Goal: Navigation & Orientation: Find specific page/section

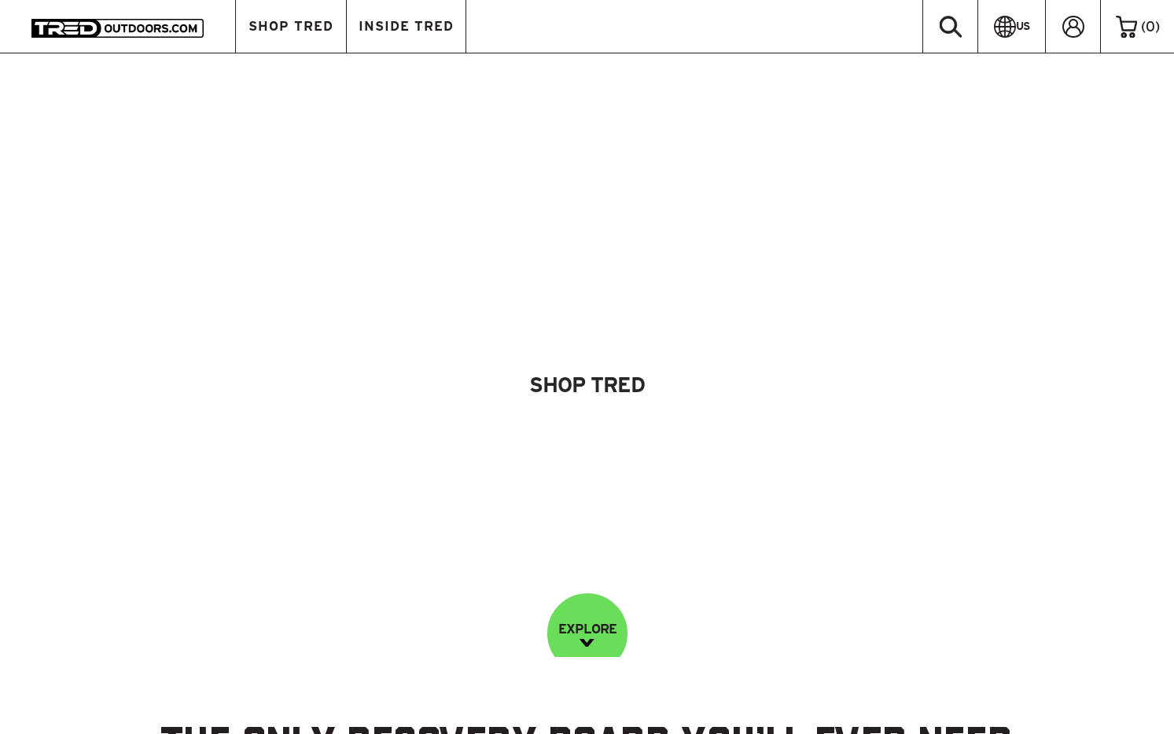
scroll to position [3778, 0]
click at [1023, 17] on link "US" at bounding box center [1012, 26] width 68 height 53
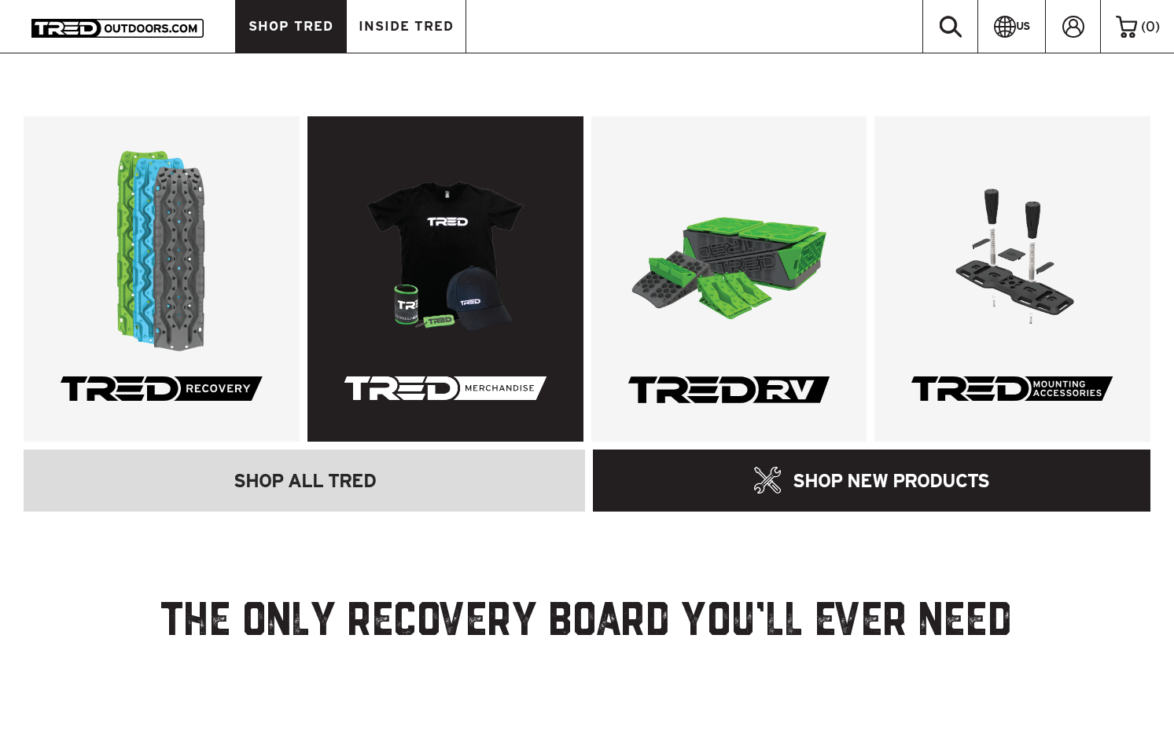
scroll to position [129, 0]
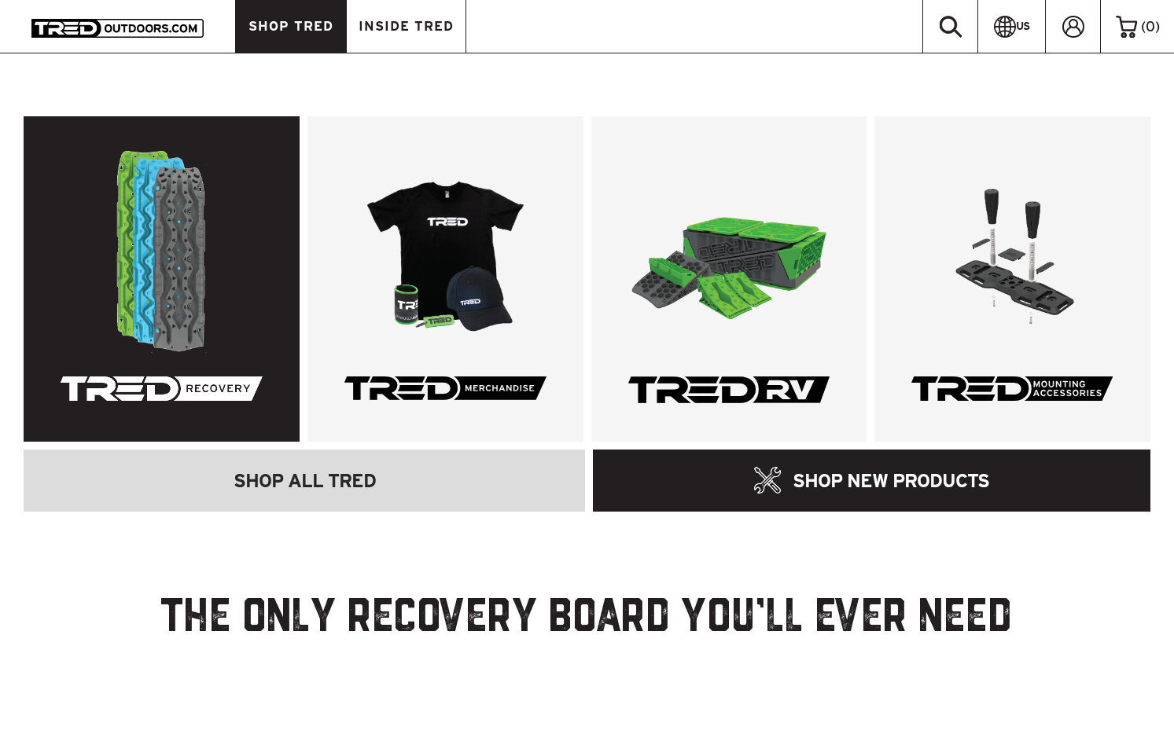
click at [231, 195] on link at bounding box center [162, 279] width 276 height 326
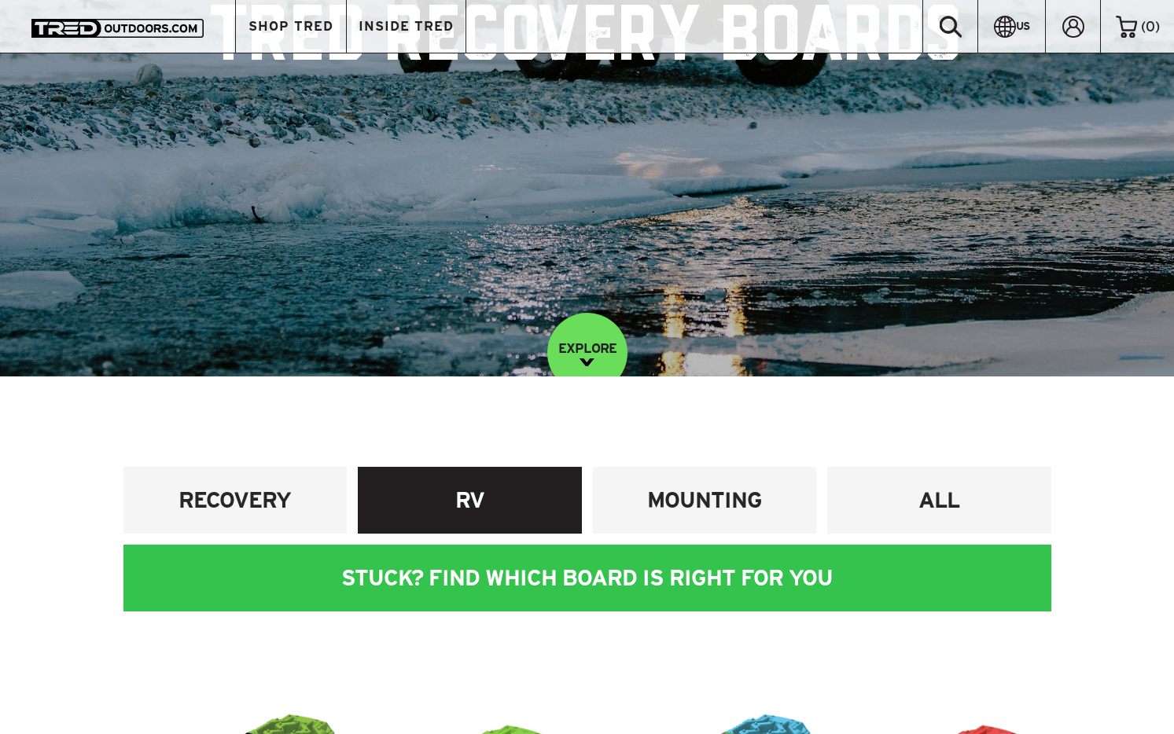
scroll to position [297, 0]
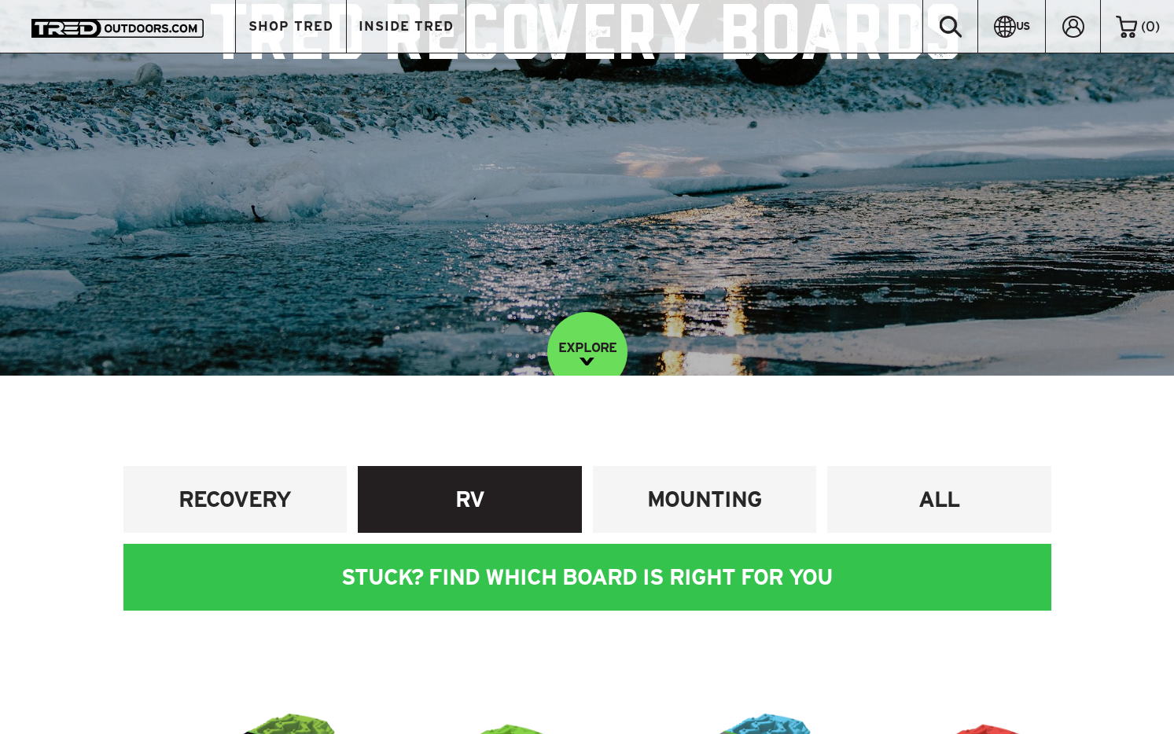
click at [473, 487] on h4 "RV" at bounding box center [470, 499] width 201 height 29
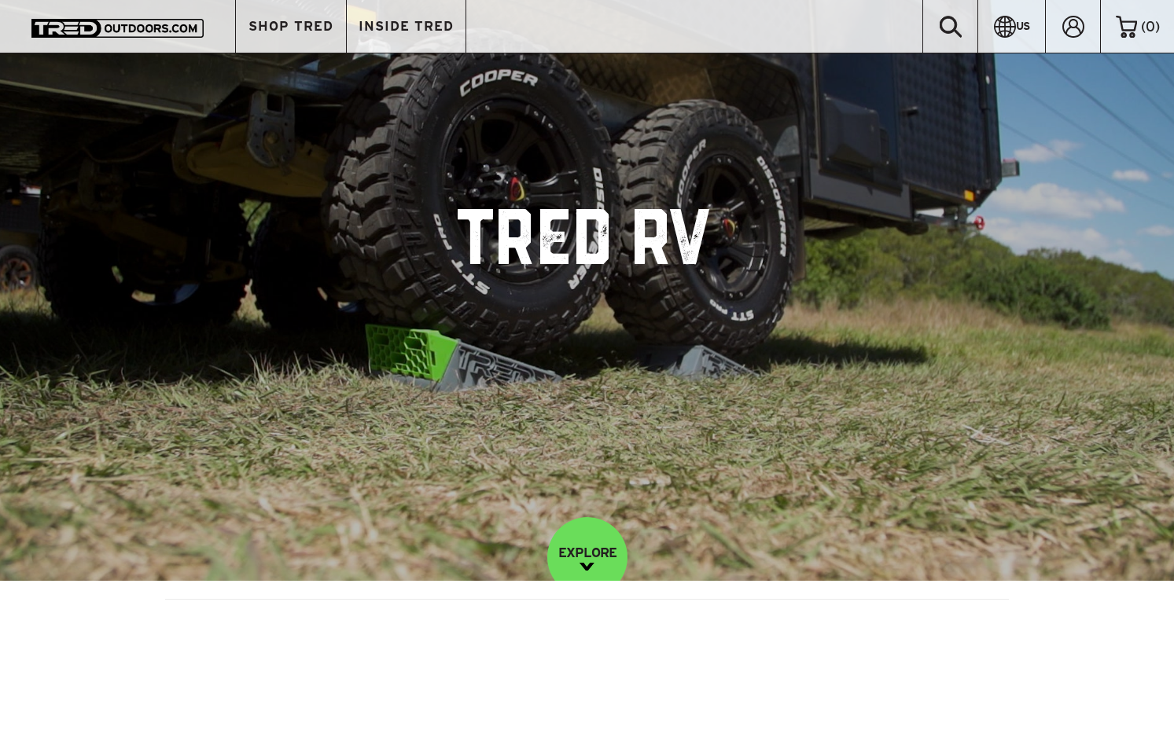
scroll to position [101, 0]
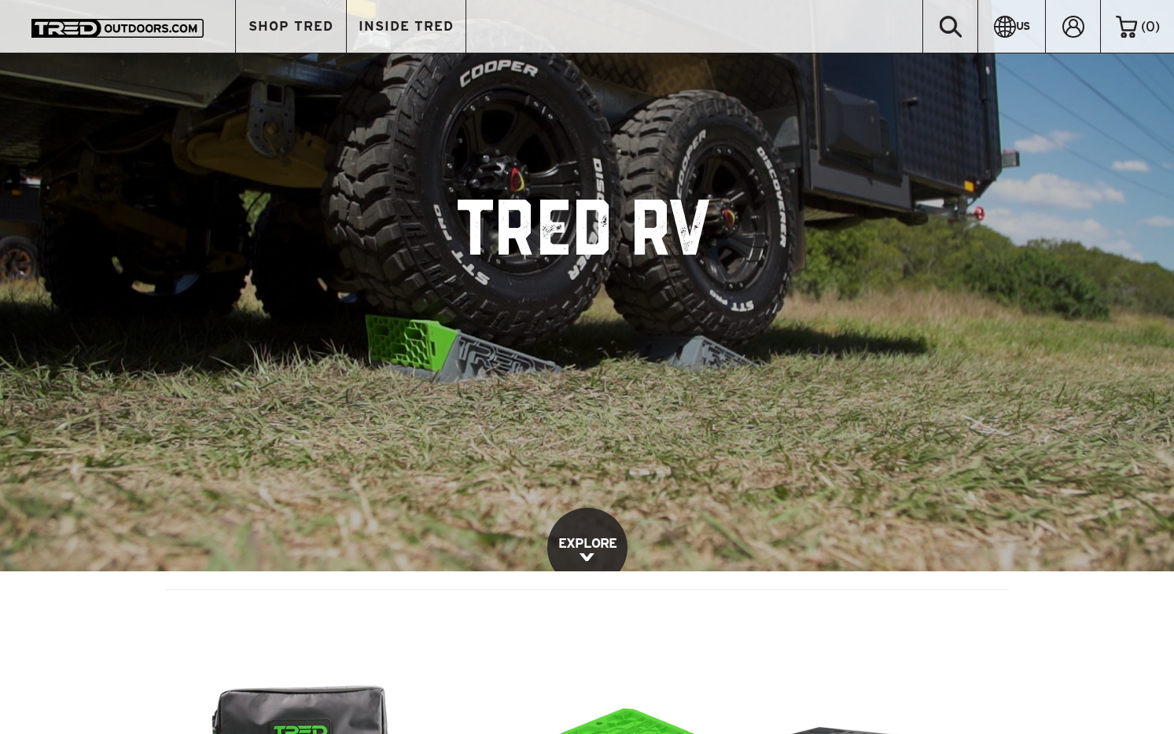
click at [596, 531] on link "EXPLORE" at bounding box center [587, 548] width 80 height 80
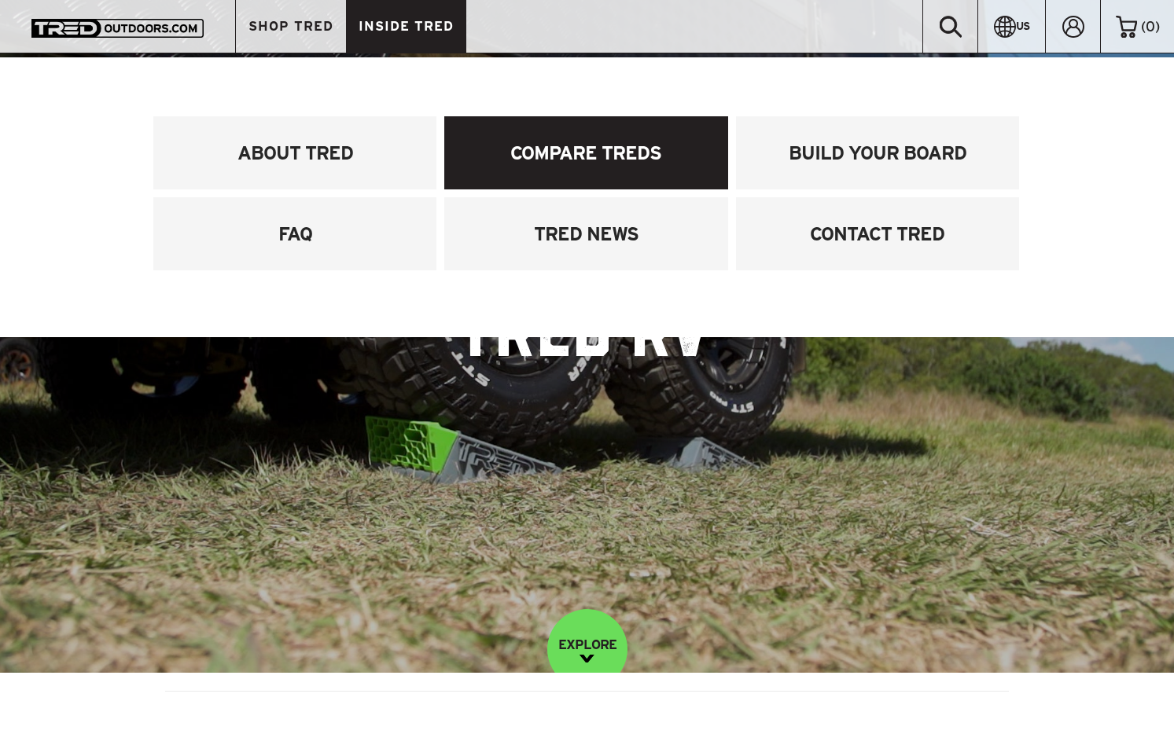
click at [569, 153] on link "COMPARE TREDS" at bounding box center [585, 152] width 283 height 73
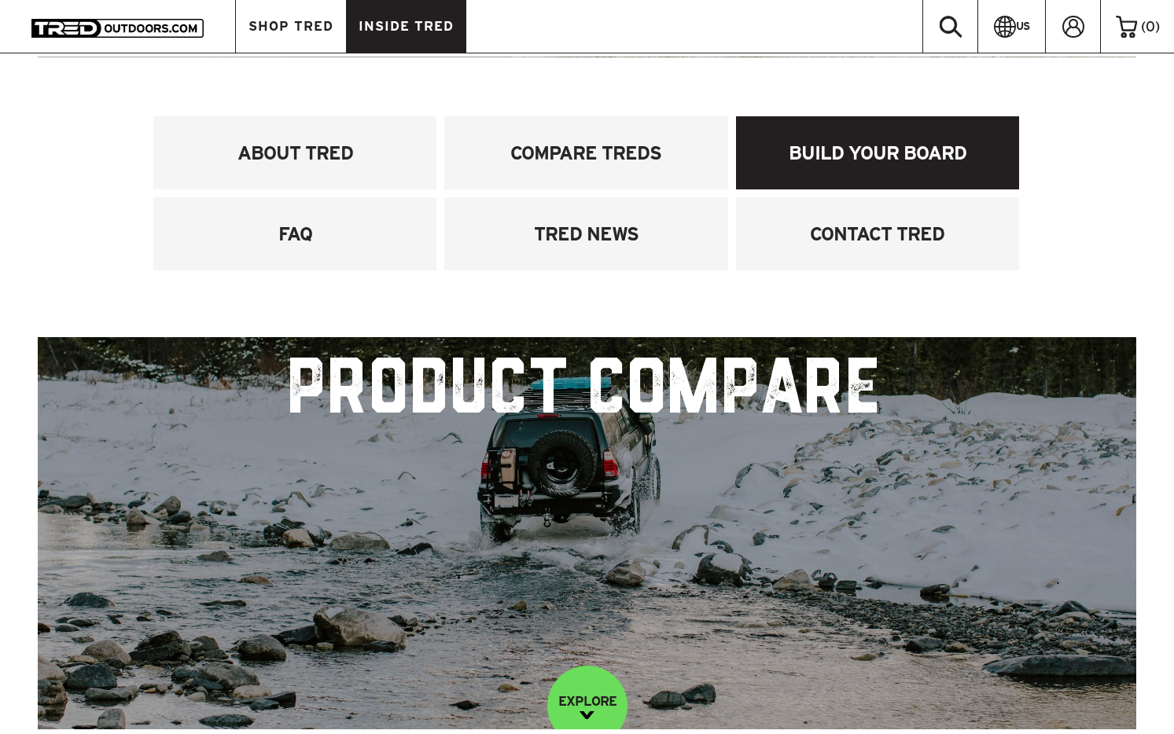
click at [871, 151] on link "BUILD YOUR BOARD" at bounding box center [877, 152] width 283 height 73
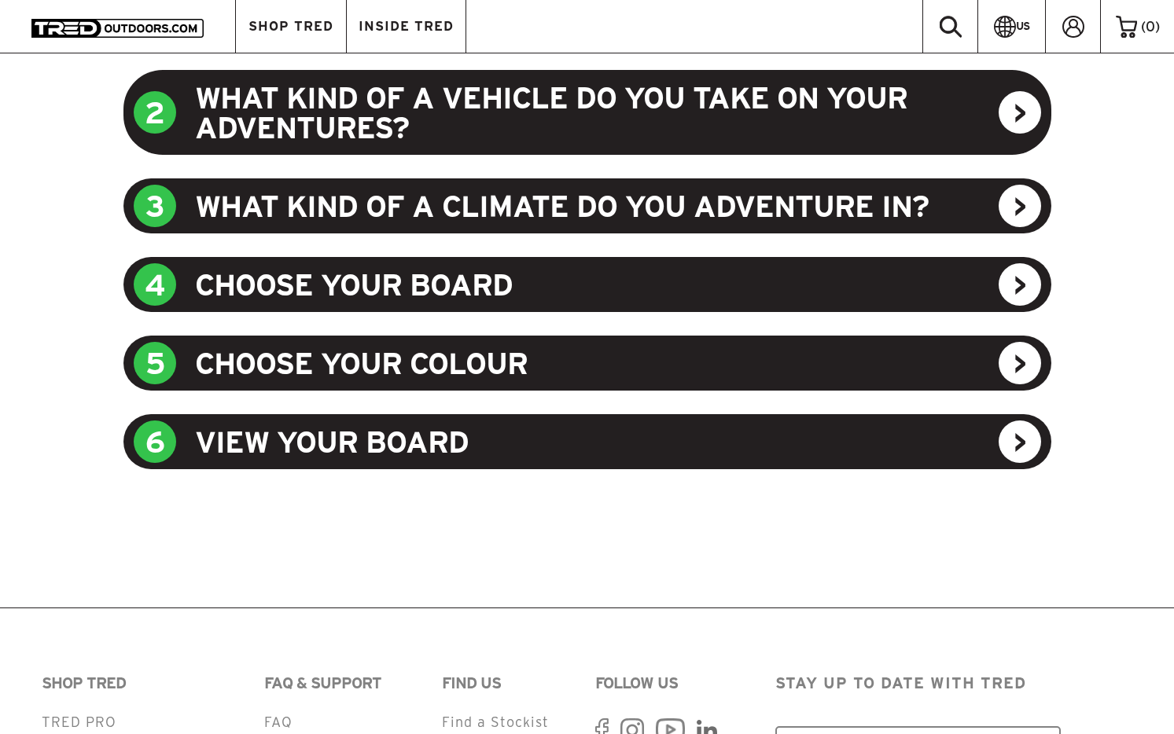
scroll to position [1444, 0]
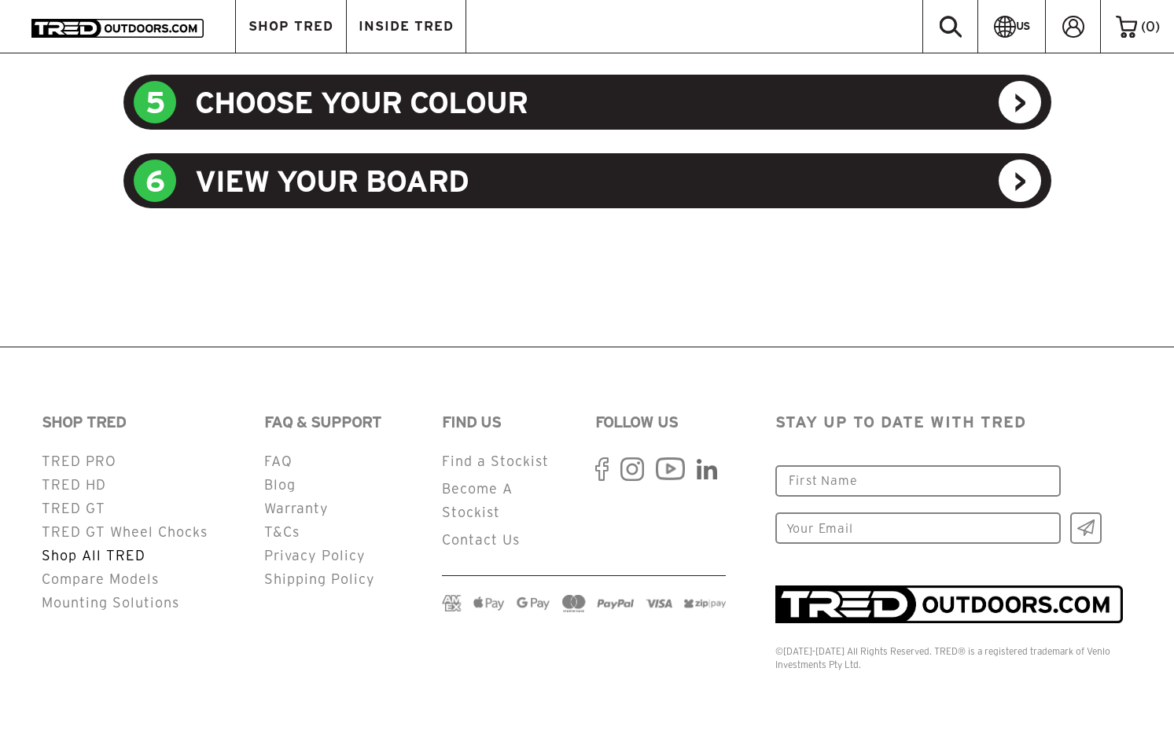
click at [77, 555] on link "Shop All TRED" at bounding box center [94, 555] width 104 height 15
